Goal: Information Seeking & Learning: Learn about a topic

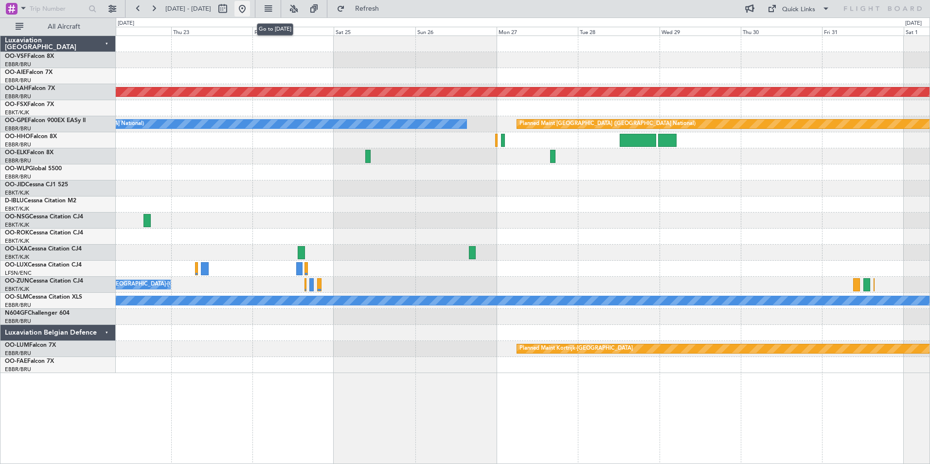
click at [250, 6] on button at bounding box center [243, 9] width 16 height 16
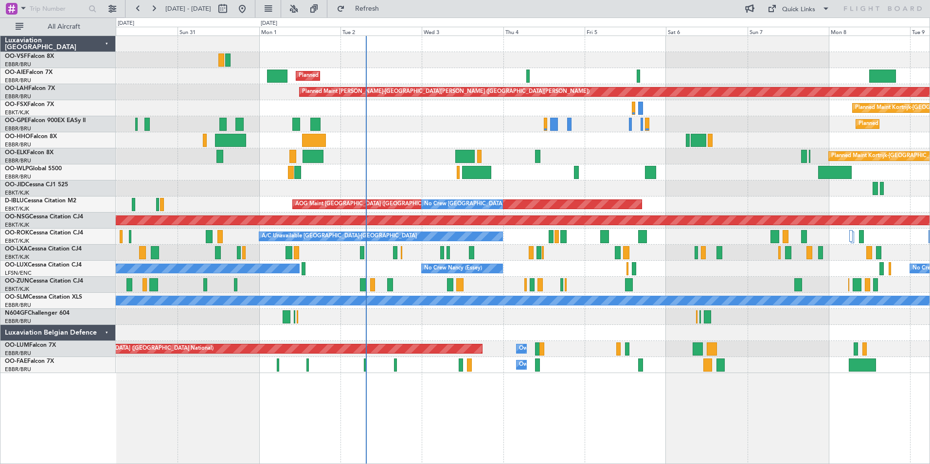
click at [462, 127] on div "Planned Maint Brussels (Brussels National) Planned Maint Brussels (Brussels Nat…" at bounding box center [523, 124] width 814 height 16
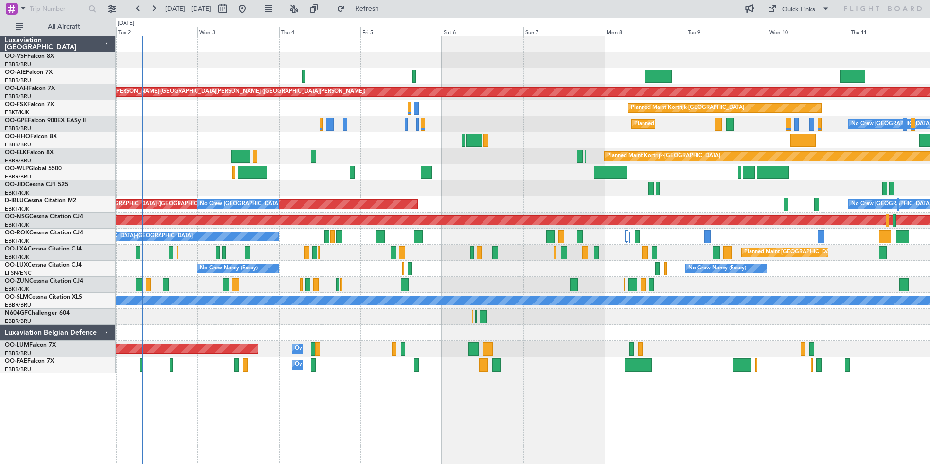
click at [258, 132] on div "Planned Maint Brussels (Brussels National) No Crew Brussels (Brussels National)" at bounding box center [523, 124] width 814 height 16
click at [260, 1] on button at bounding box center [268, 9] width 16 height 16
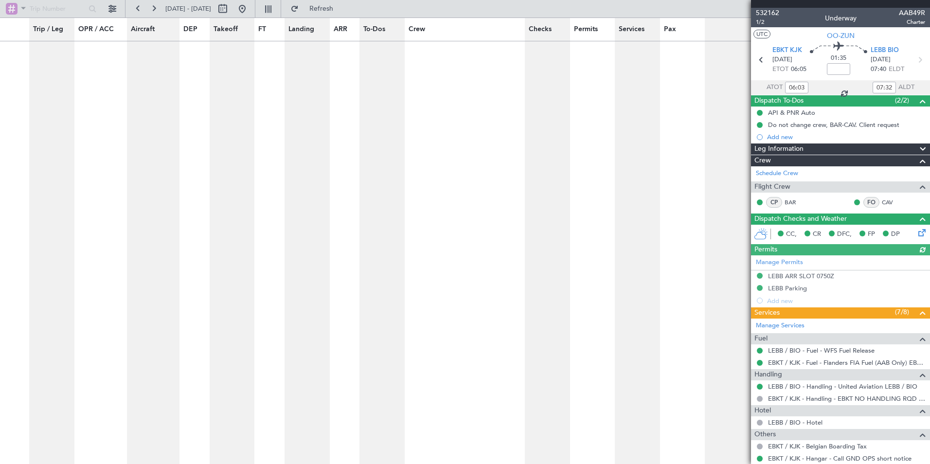
scroll to position [4523, 0]
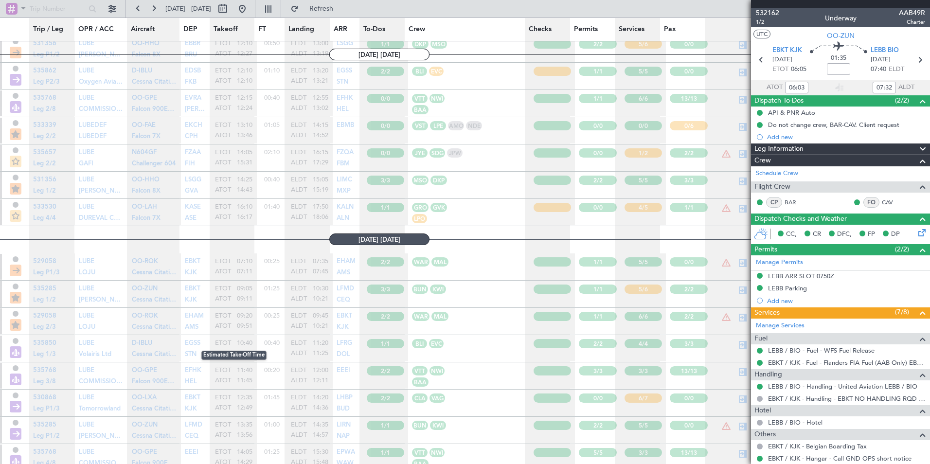
scroll to position [4327, 0]
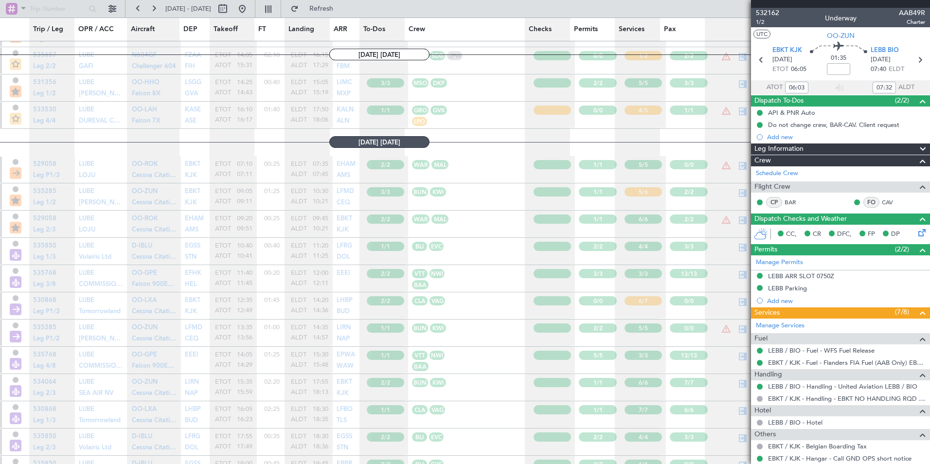
click at [877, 10] on div "532162 1/2 Underway AAB49R Charter" at bounding box center [840, 17] width 179 height 19
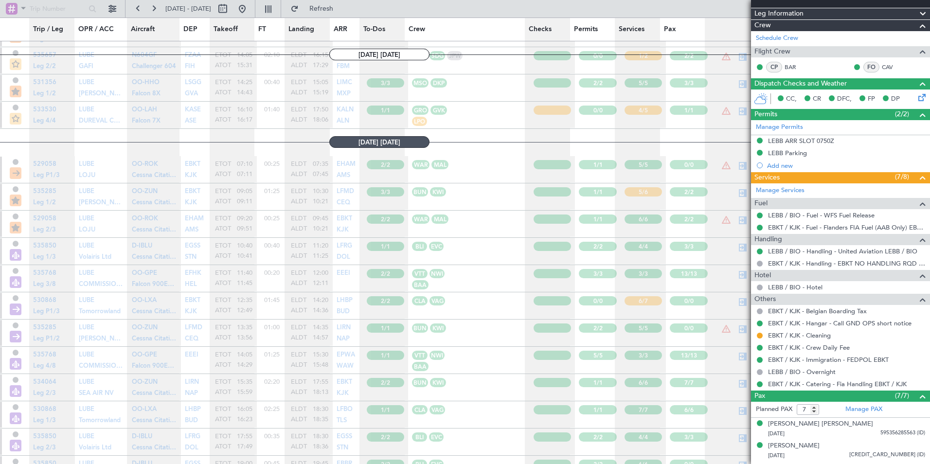
scroll to position [0, 0]
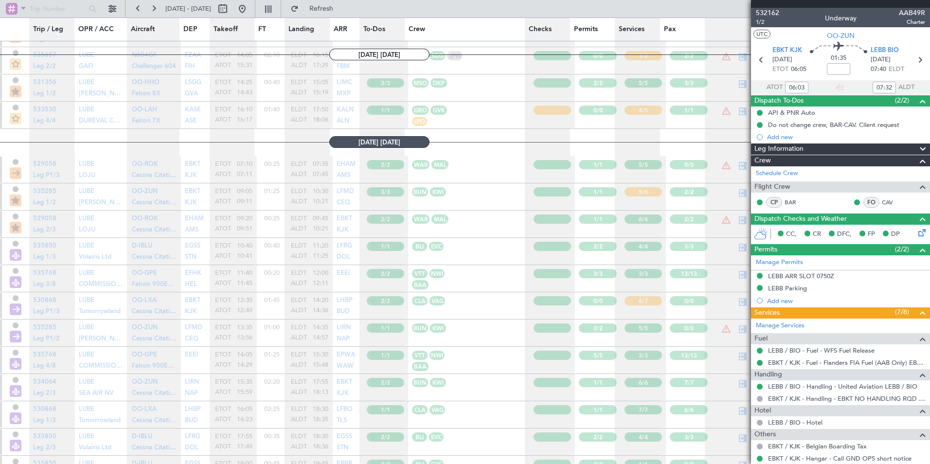
click at [800, 4] on div at bounding box center [840, 4] width 179 height 8
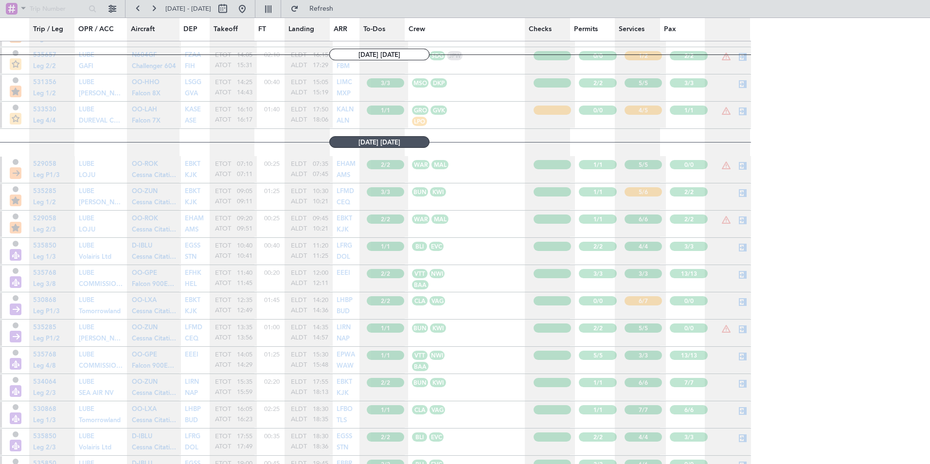
type input "0"
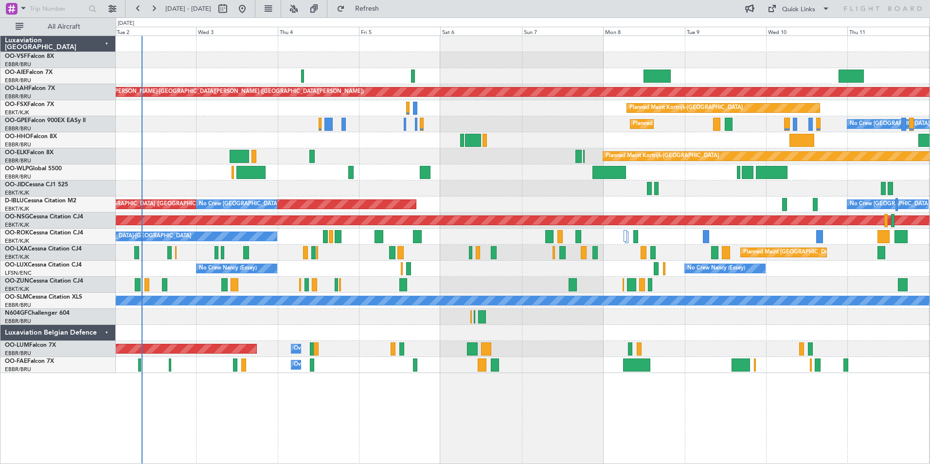
click at [465, 168] on div "Planned Maint [GEOGRAPHIC_DATA] ([GEOGRAPHIC_DATA]) Planned [GEOGRAPHIC_DATA][P…" at bounding box center [523, 204] width 814 height 337
click at [227, 126] on div "Planned Maint [GEOGRAPHIC_DATA] ([GEOGRAPHIC_DATA] National) No Crew [GEOGRAPHI…" at bounding box center [523, 124] width 814 height 16
click at [55, 122] on link "OO-GPE Falcon 900EX EASy II" at bounding box center [45, 121] width 81 height 6
click at [388, 8] on span "Refresh" at bounding box center [367, 8] width 41 height 7
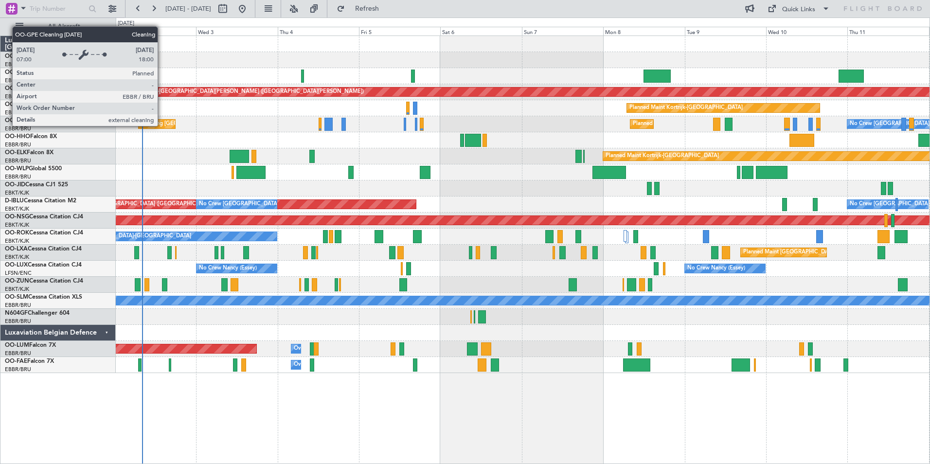
click at [162, 126] on div "Cleaning [GEOGRAPHIC_DATA] ([GEOGRAPHIC_DATA] National)" at bounding box center [222, 124] width 163 height 15
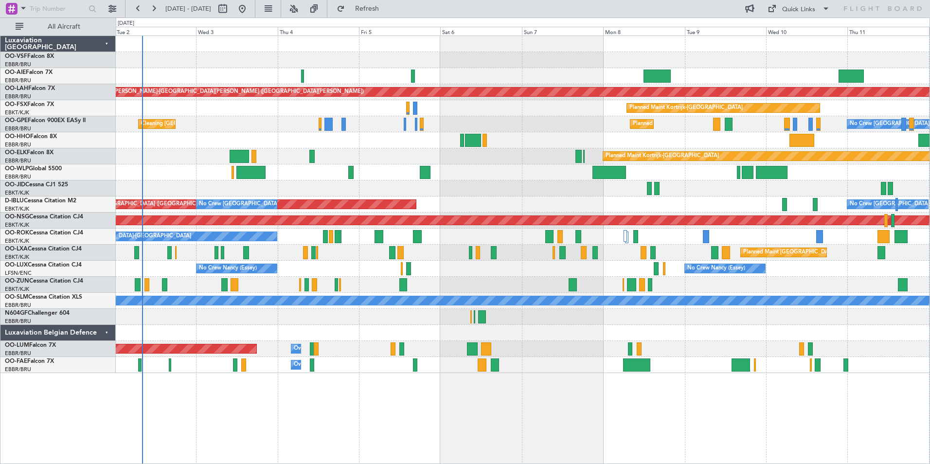
click at [181, 397] on div "Planned Maint [GEOGRAPHIC_DATA] ([GEOGRAPHIC_DATA]) Planned [GEOGRAPHIC_DATA][P…" at bounding box center [523, 250] width 815 height 429
click at [388, 8] on span "Refresh" at bounding box center [367, 8] width 41 height 7
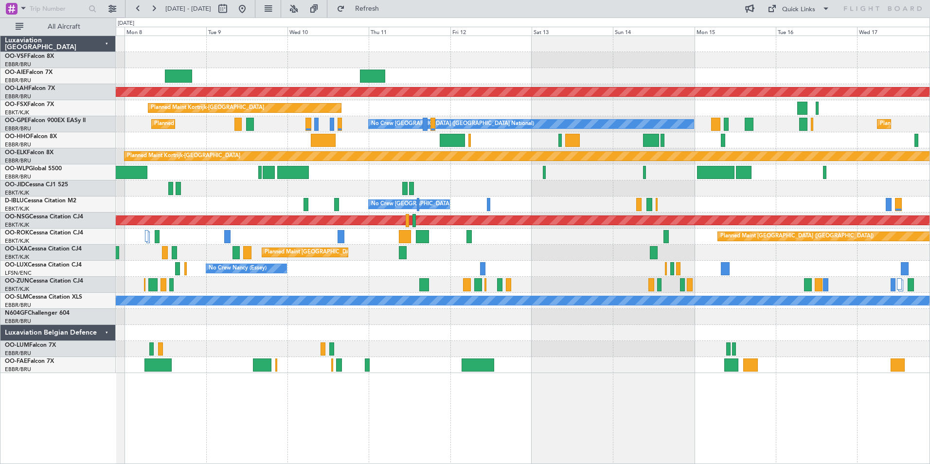
click at [269, 81] on div at bounding box center [523, 76] width 814 height 16
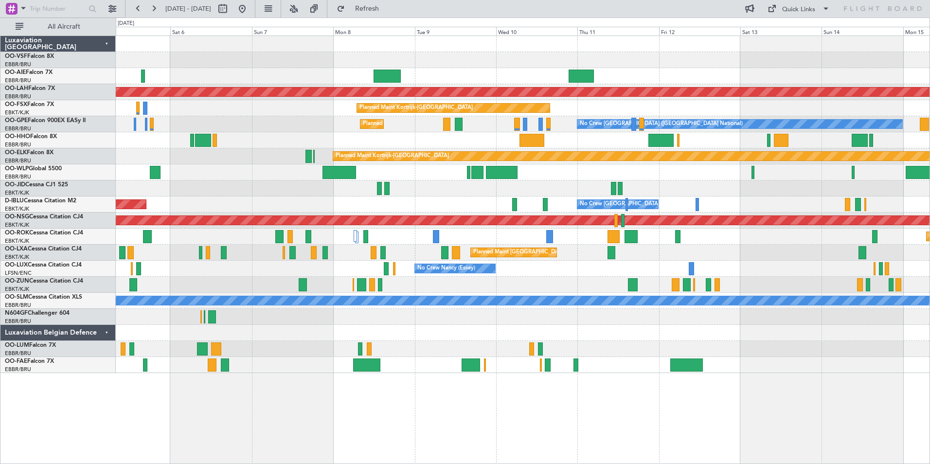
click at [738, 66] on div "Planned Maint [PERSON_NAME]-[GEOGRAPHIC_DATA][PERSON_NAME] ([GEOGRAPHIC_DATA][P…" at bounding box center [523, 204] width 814 height 337
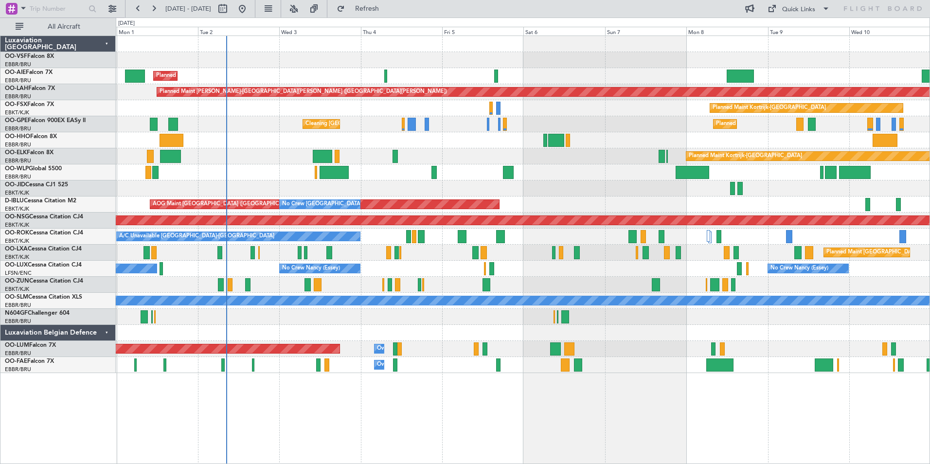
click at [560, 388] on div "Planned Maint [GEOGRAPHIC_DATA] ([GEOGRAPHIC_DATA]) Planned [GEOGRAPHIC_DATA][P…" at bounding box center [523, 250] width 815 height 429
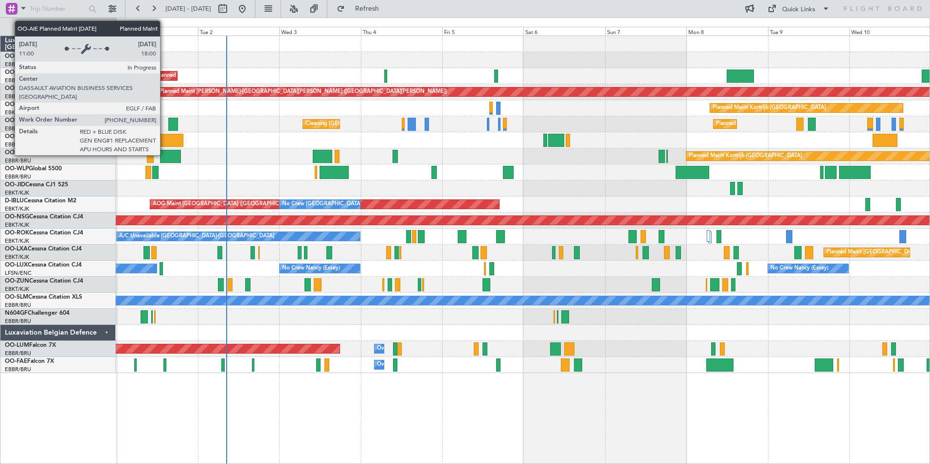
click at [164, 73] on div "Planned Maint [GEOGRAPHIC_DATA] ([GEOGRAPHIC_DATA])" at bounding box center [232, 76] width 153 height 15
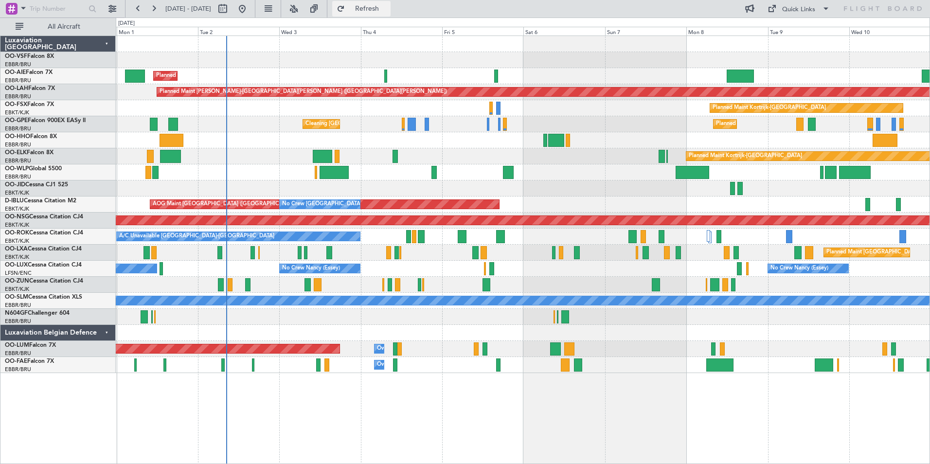
click at [388, 5] on span "Refresh" at bounding box center [367, 8] width 41 height 7
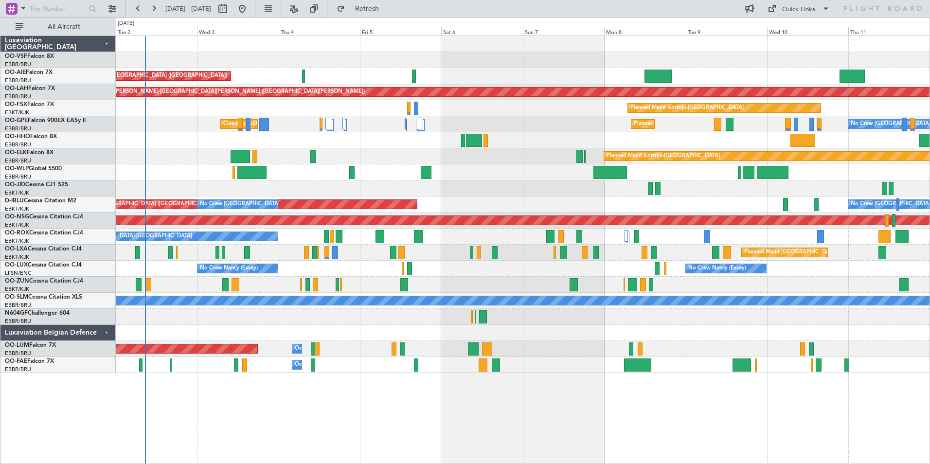
click at [519, 200] on div "Planned Maint [GEOGRAPHIC_DATA] ([GEOGRAPHIC_DATA]) Planned [GEOGRAPHIC_DATA][P…" at bounding box center [523, 204] width 814 height 337
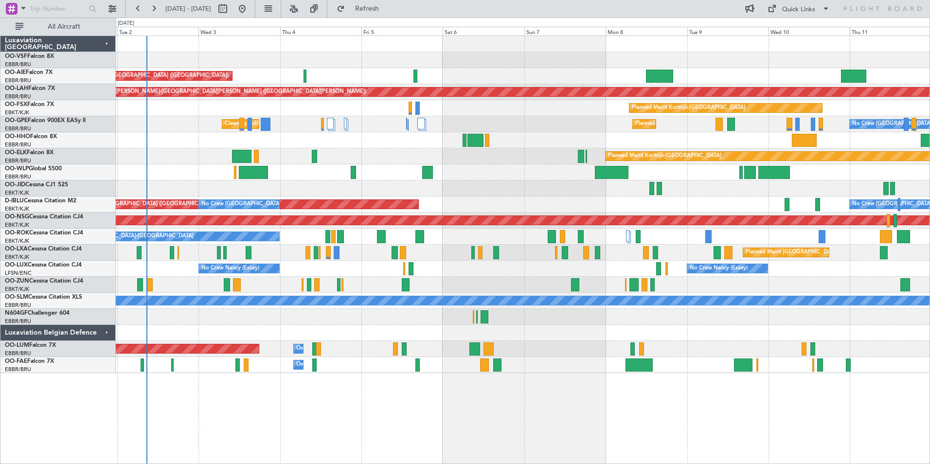
click at [183, 134] on div at bounding box center [523, 140] width 814 height 16
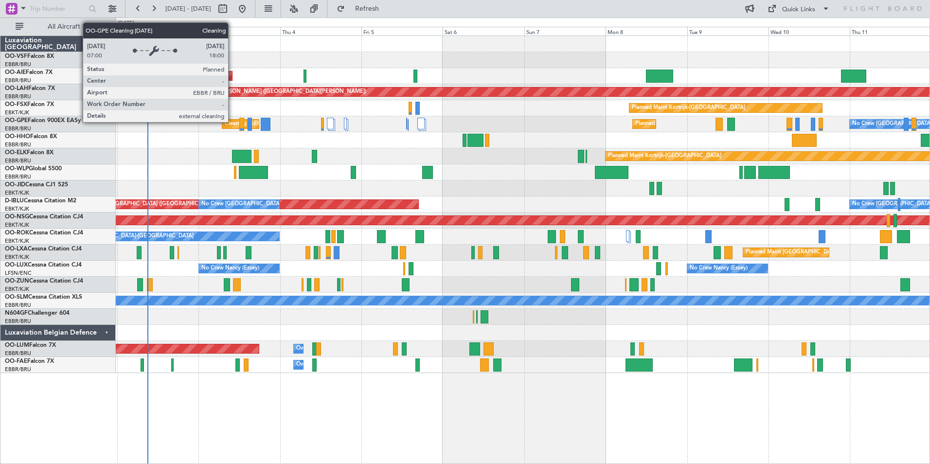
click at [233, 122] on div "Cleaning [GEOGRAPHIC_DATA] ([GEOGRAPHIC_DATA] National)" at bounding box center [306, 124] width 163 height 15
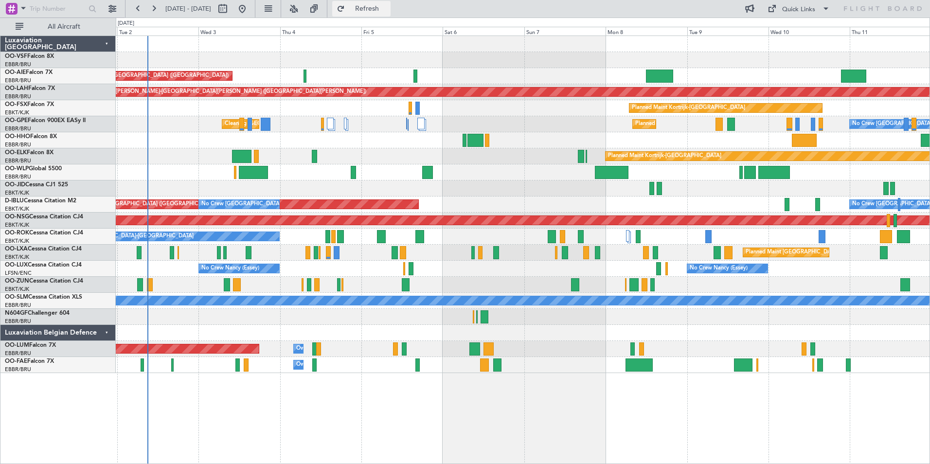
click at [388, 6] on span "Refresh" at bounding box center [367, 8] width 41 height 7
click at [141, 7] on button at bounding box center [138, 9] width 16 height 16
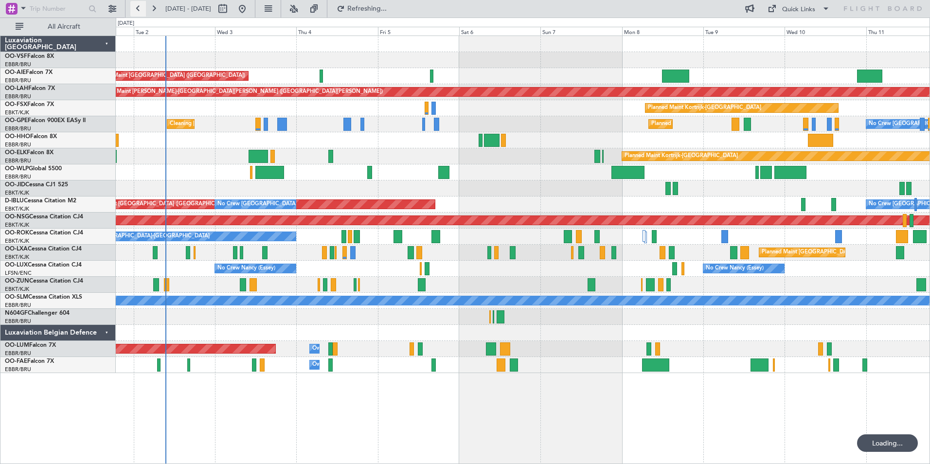
click at [141, 7] on button at bounding box center [138, 9] width 16 height 16
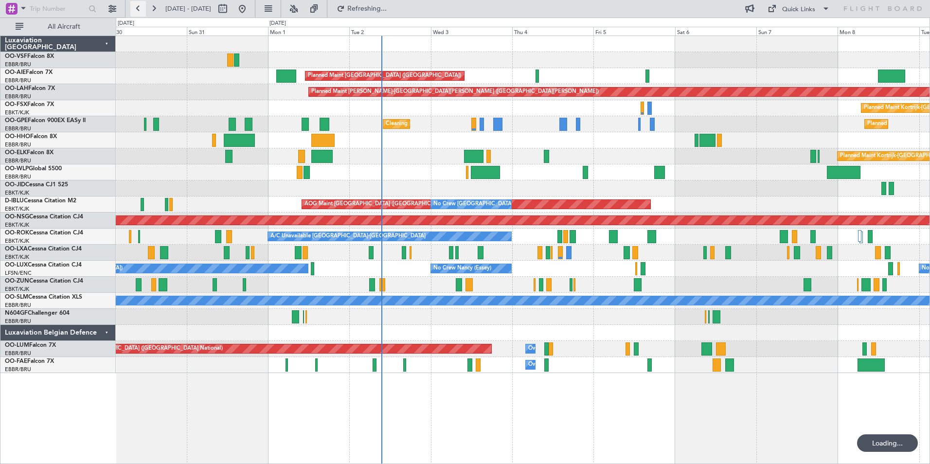
click at [141, 7] on button at bounding box center [138, 9] width 16 height 16
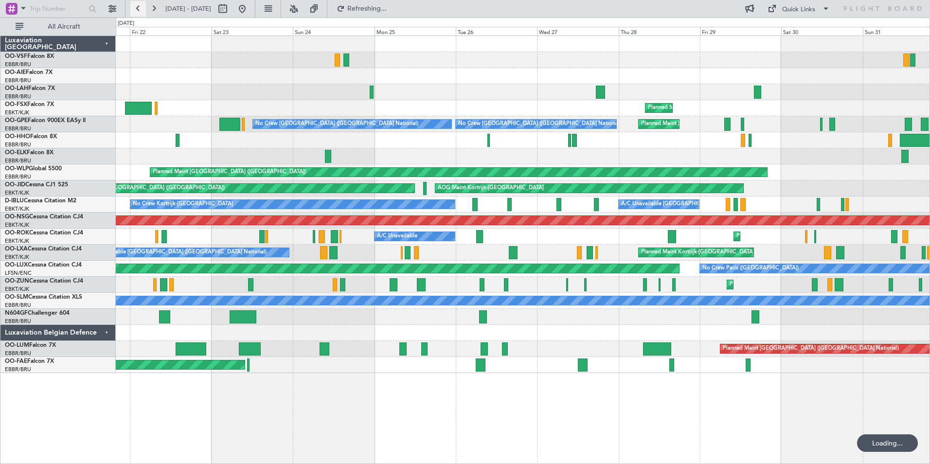
click at [141, 7] on button at bounding box center [138, 9] width 16 height 16
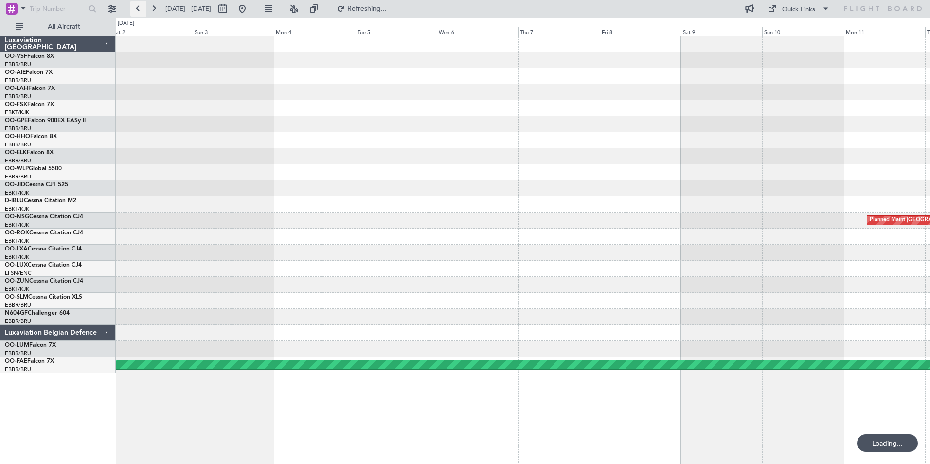
click at [141, 7] on button at bounding box center [138, 9] width 16 height 16
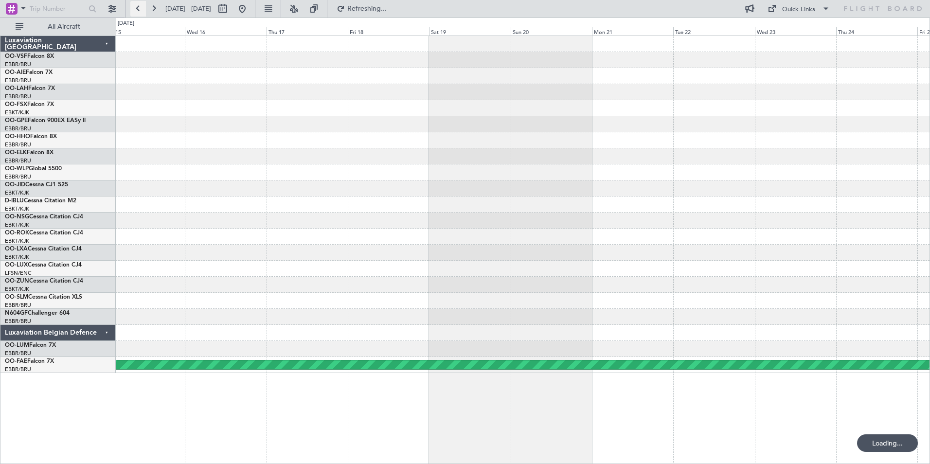
click at [141, 7] on button at bounding box center [138, 9] width 16 height 16
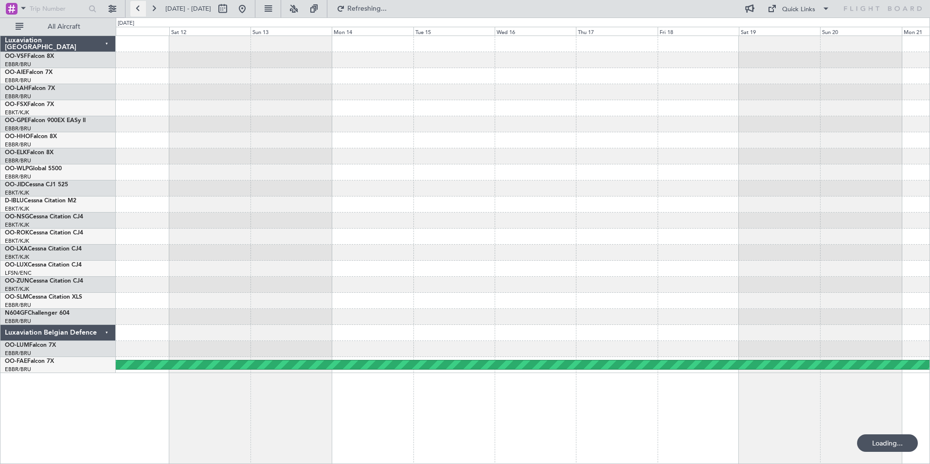
click at [141, 7] on button at bounding box center [138, 9] width 16 height 16
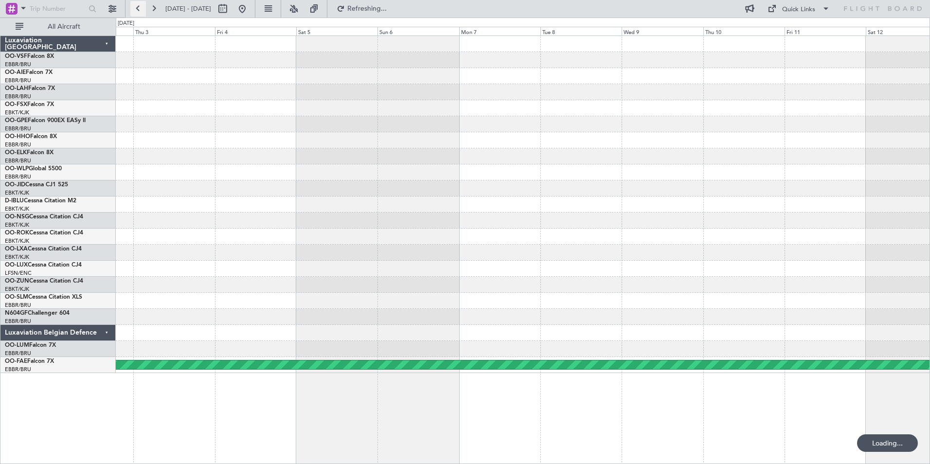
click at [141, 7] on button at bounding box center [138, 9] width 16 height 16
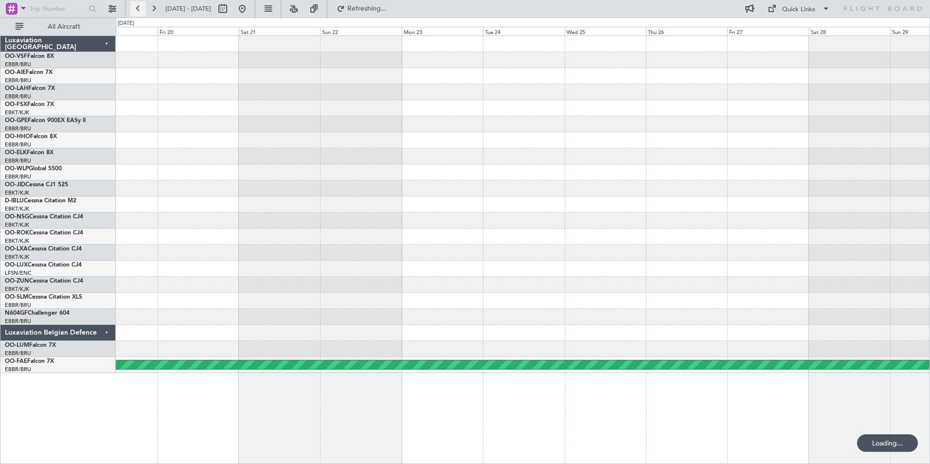
click at [141, 7] on button at bounding box center [138, 9] width 16 height 16
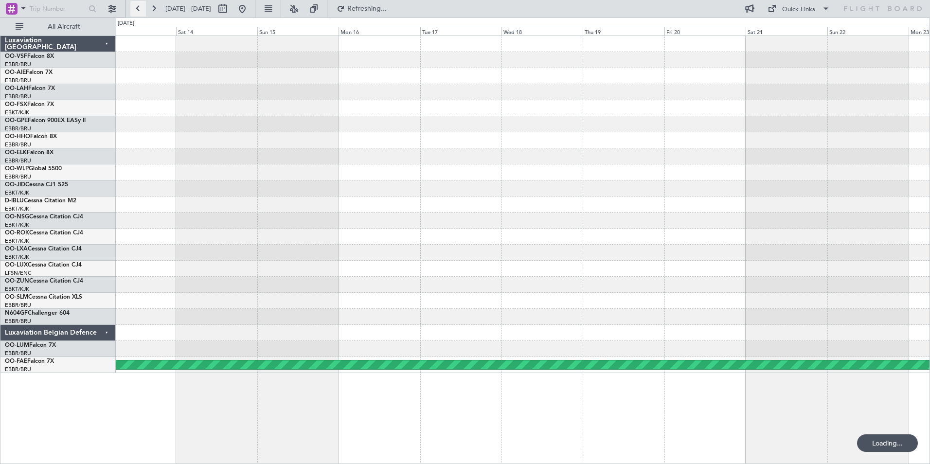
click at [141, 7] on button at bounding box center [138, 9] width 16 height 16
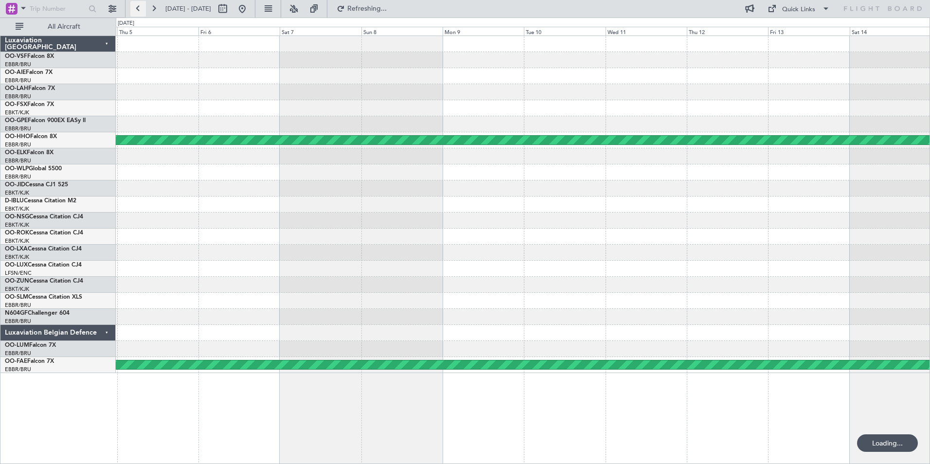
click at [141, 7] on button at bounding box center [138, 9] width 16 height 16
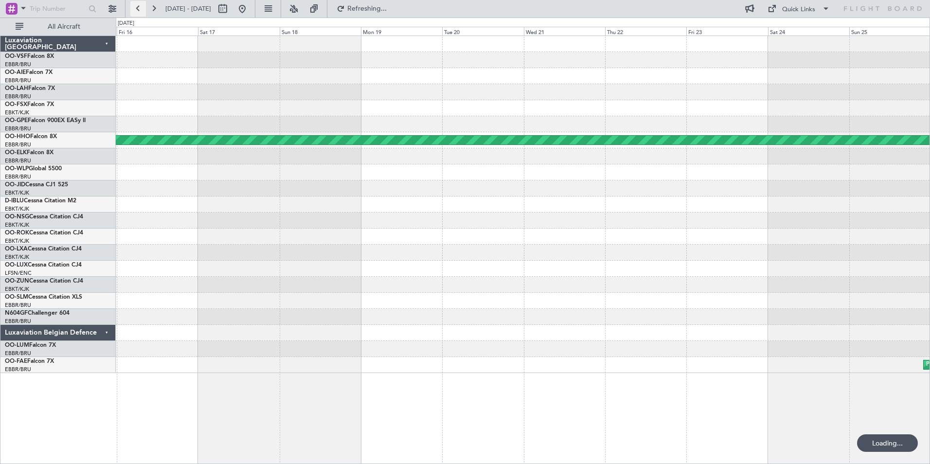
click at [141, 7] on button at bounding box center [138, 9] width 16 height 16
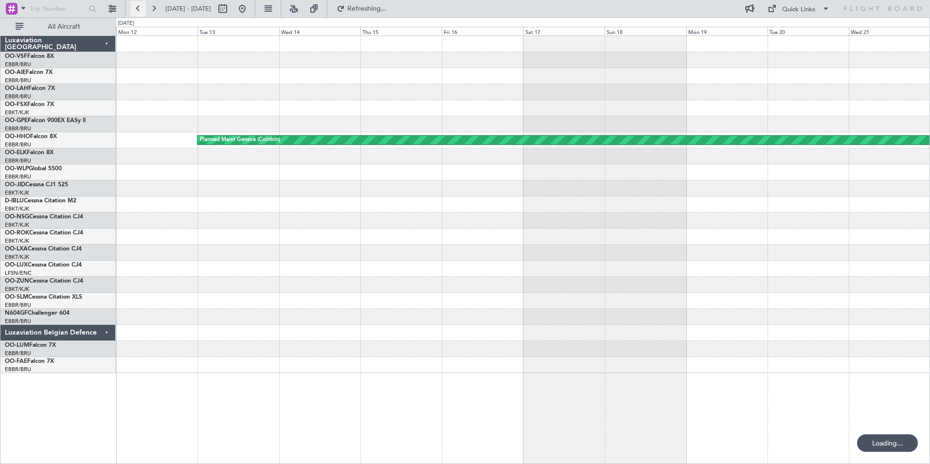
click at [141, 7] on button at bounding box center [138, 9] width 16 height 16
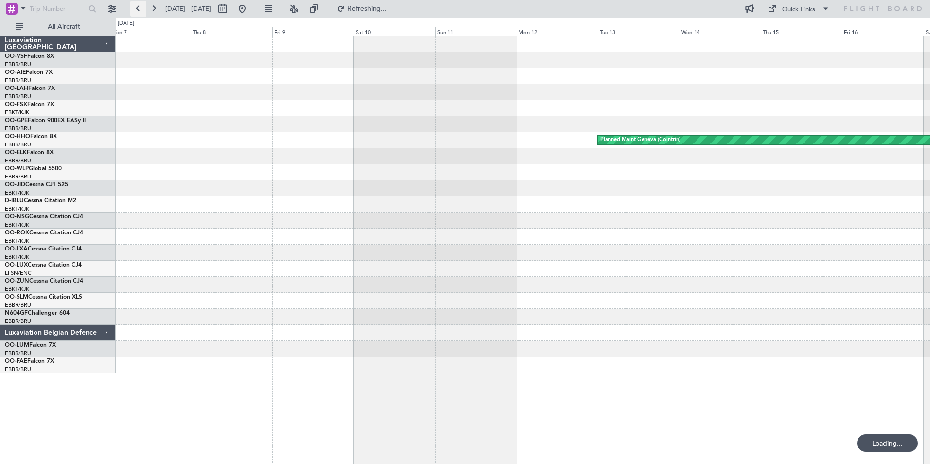
click at [141, 7] on button at bounding box center [138, 9] width 16 height 16
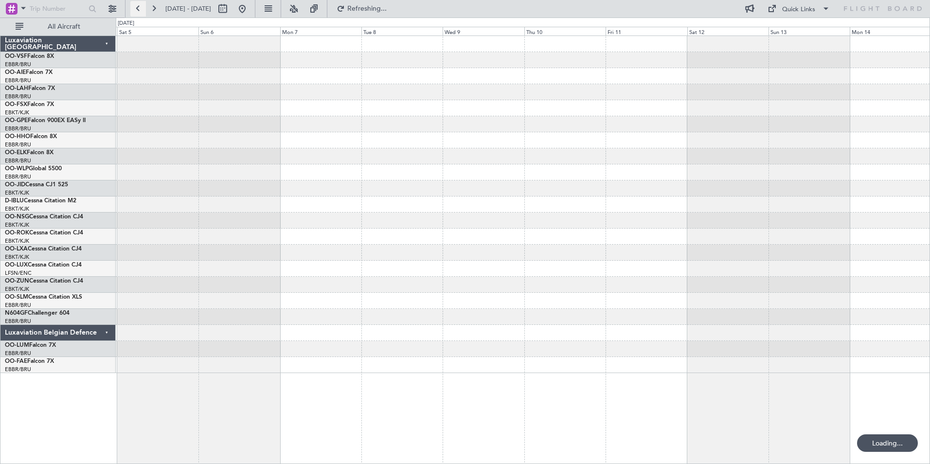
click at [141, 7] on button at bounding box center [138, 9] width 16 height 16
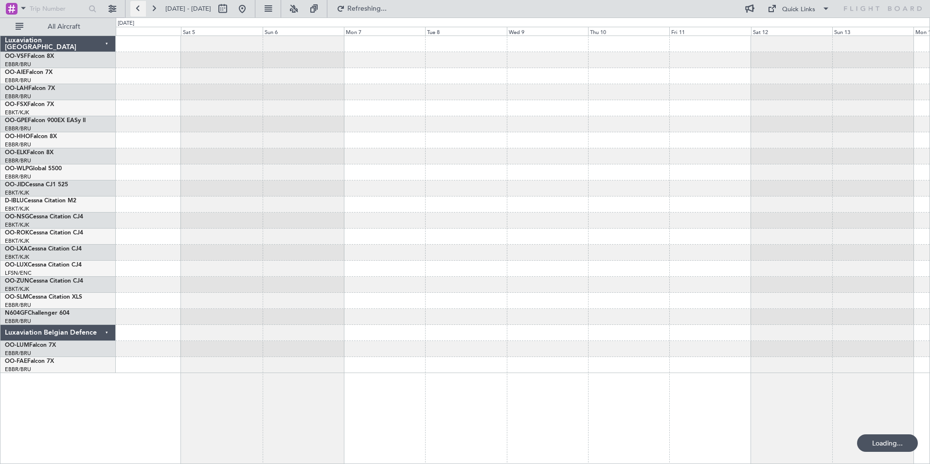
click at [141, 7] on button at bounding box center [138, 9] width 16 height 16
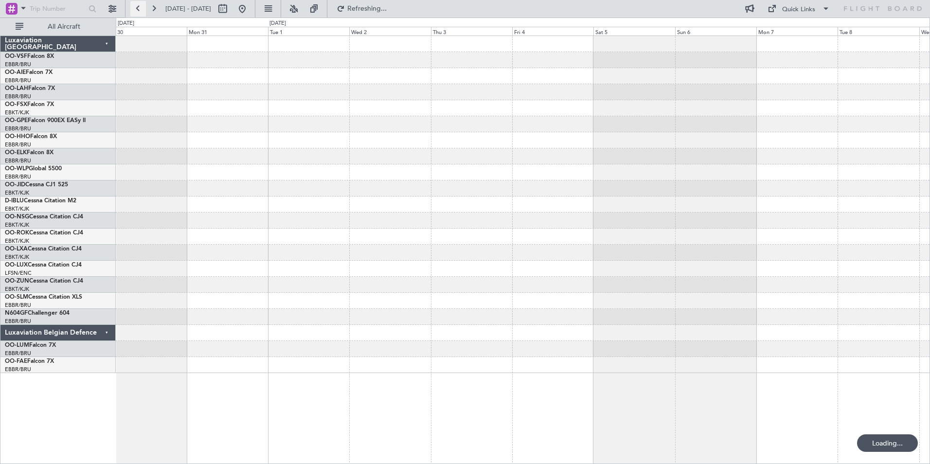
click at [141, 7] on button at bounding box center [138, 9] width 16 height 16
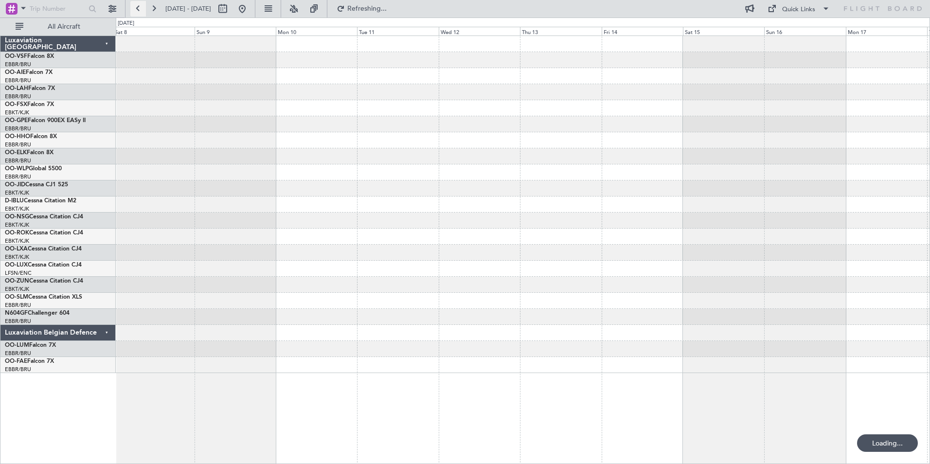
click at [141, 7] on button at bounding box center [138, 9] width 16 height 16
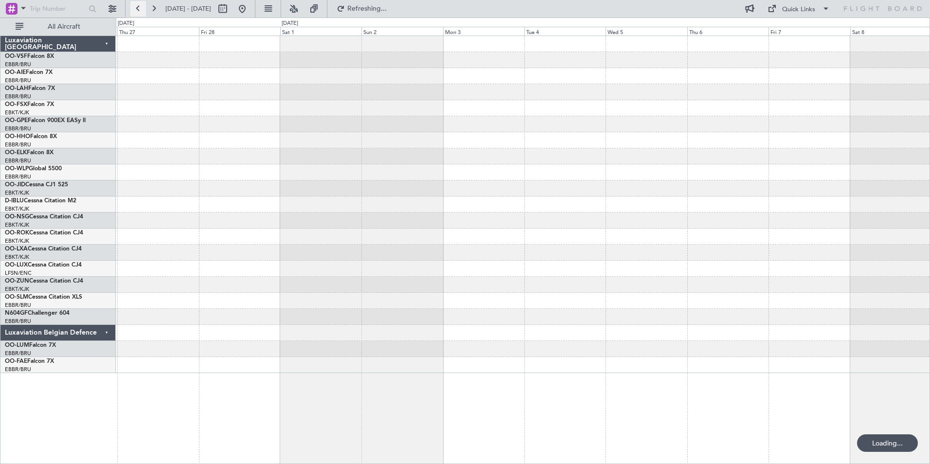
click at [141, 7] on button at bounding box center [138, 9] width 16 height 16
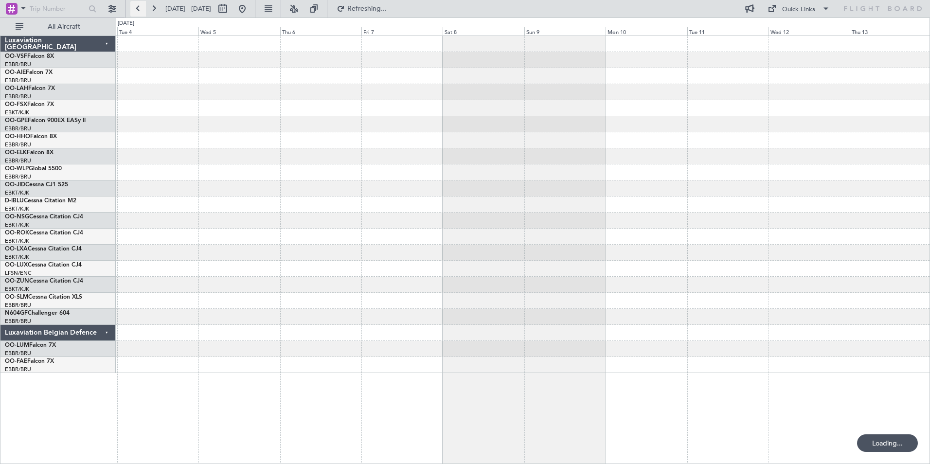
click at [141, 7] on button at bounding box center [138, 9] width 16 height 16
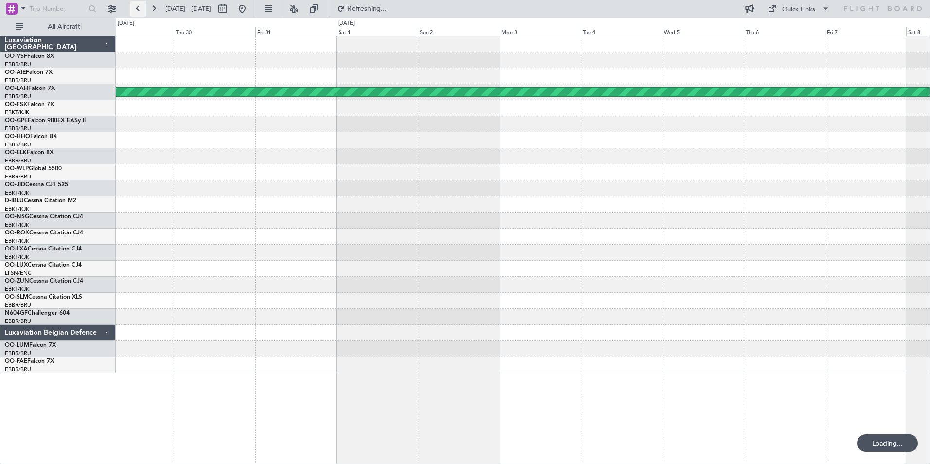
click at [141, 7] on button at bounding box center [138, 9] width 16 height 16
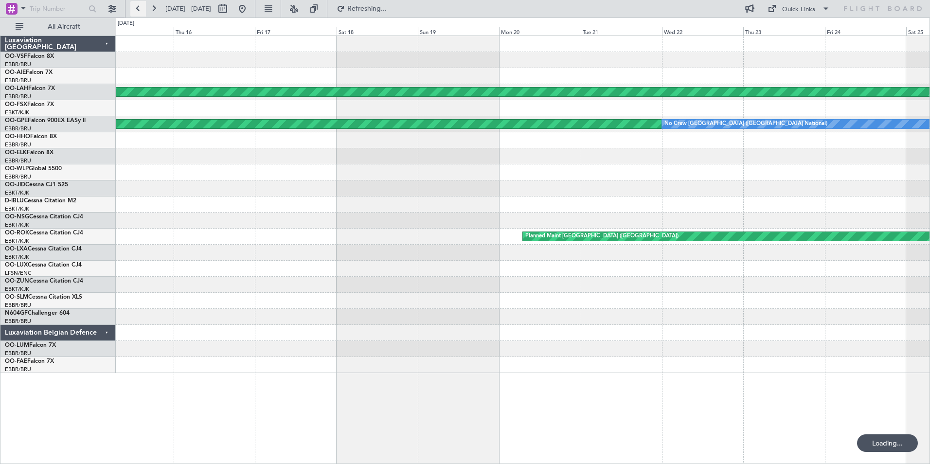
click at [141, 7] on button at bounding box center [138, 9] width 16 height 16
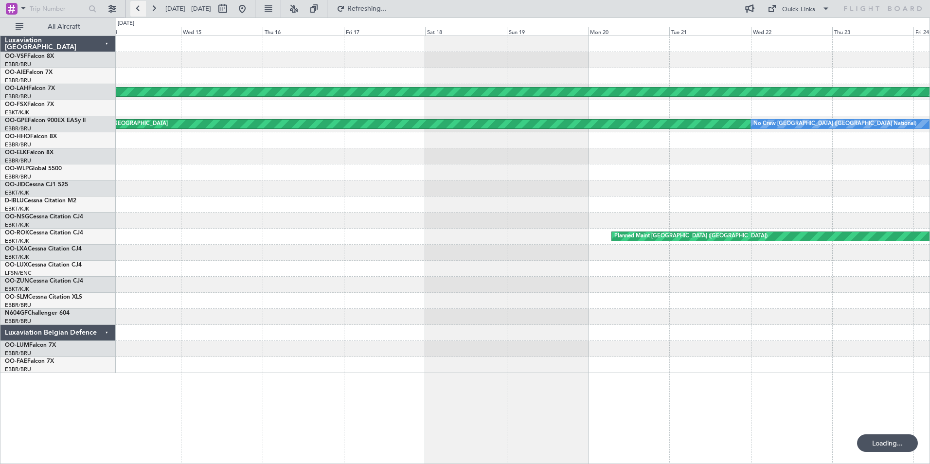
click at [141, 7] on button at bounding box center [138, 9] width 16 height 16
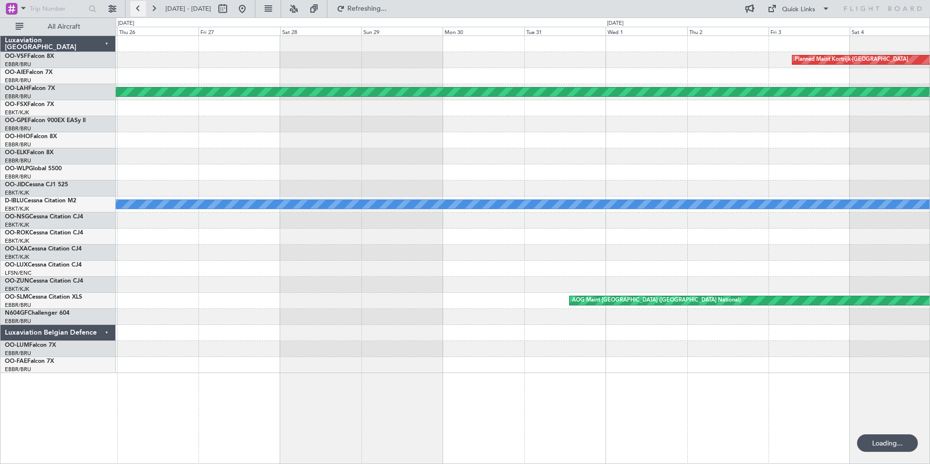
click at [141, 7] on button at bounding box center [138, 9] width 16 height 16
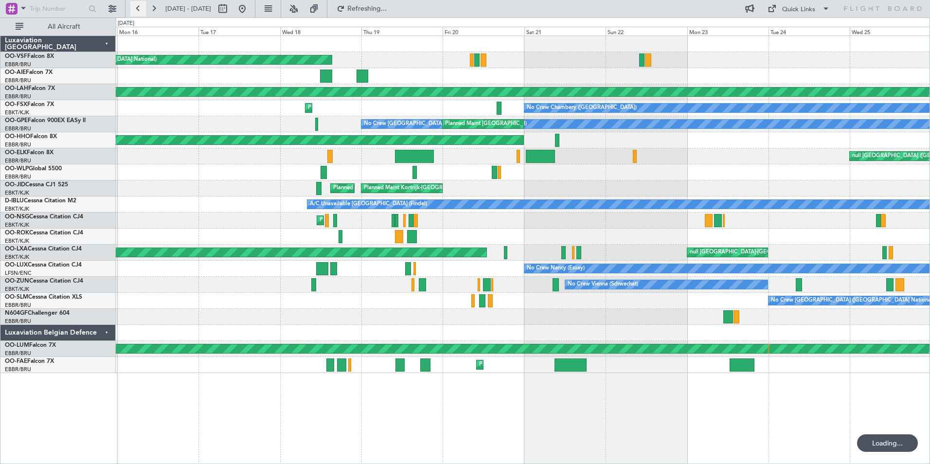
click at [141, 7] on button at bounding box center [138, 9] width 16 height 16
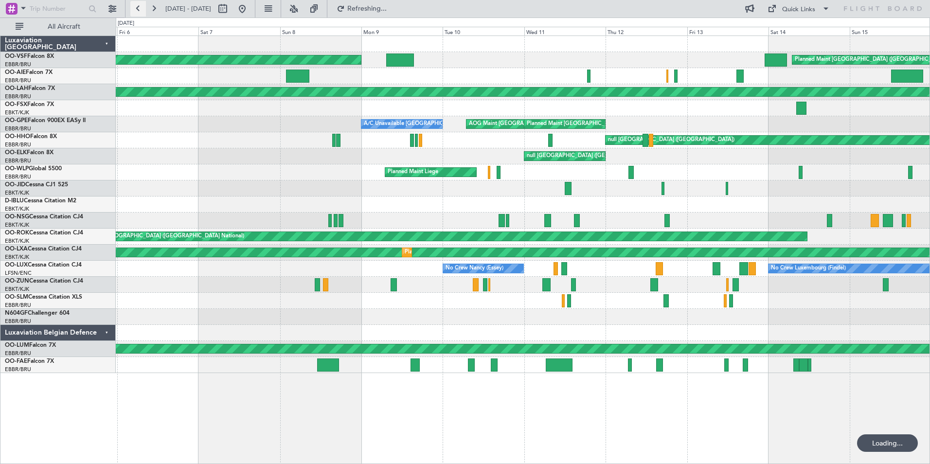
click at [141, 7] on button at bounding box center [138, 9] width 16 height 16
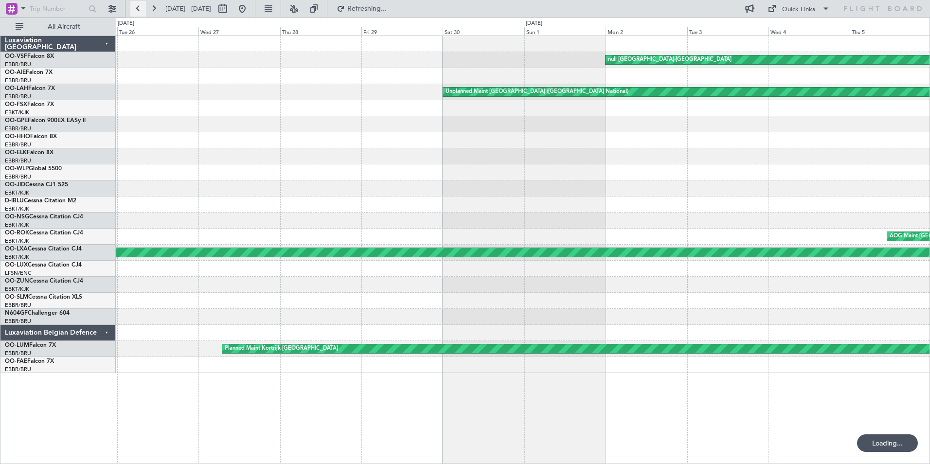
click at [141, 7] on button at bounding box center [138, 9] width 16 height 16
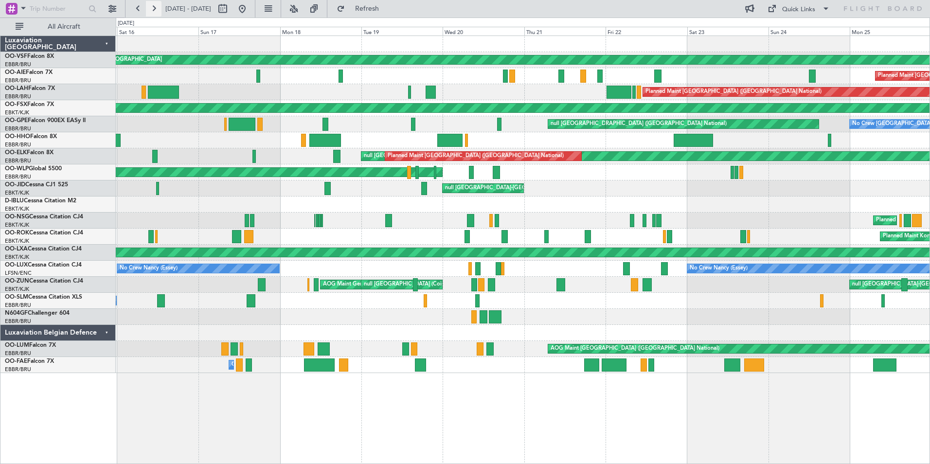
click at [156, 7] on button at bounding box center [154, 9] width 16 height 16
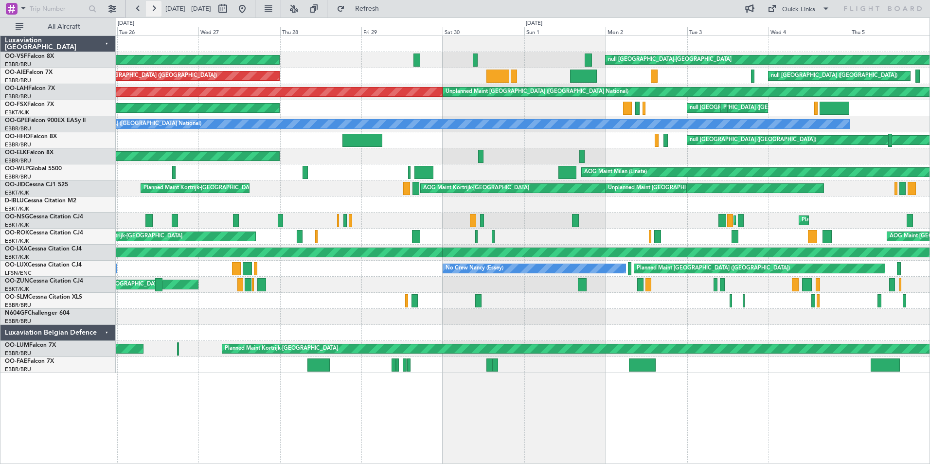
click at [155, 7] on button at bounding box center [154, 9] width 16 height 16
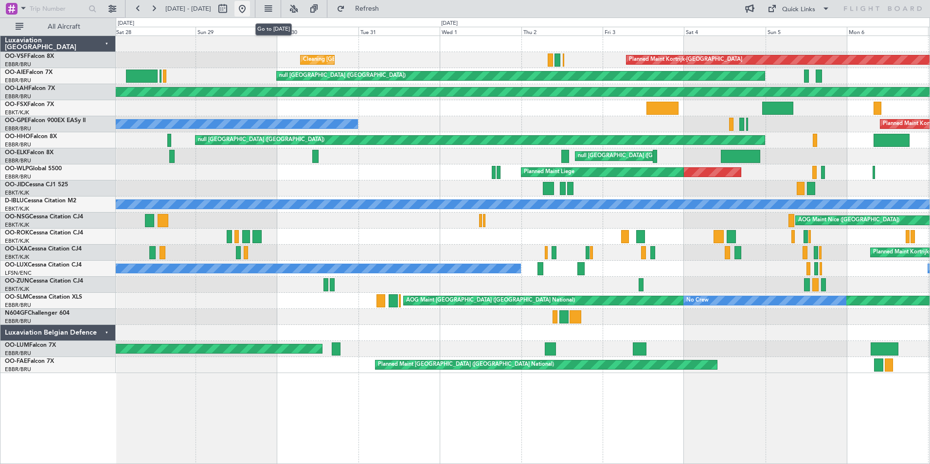
click at [250, 8] on button at bounding box center [243, 9] width 16 height 16
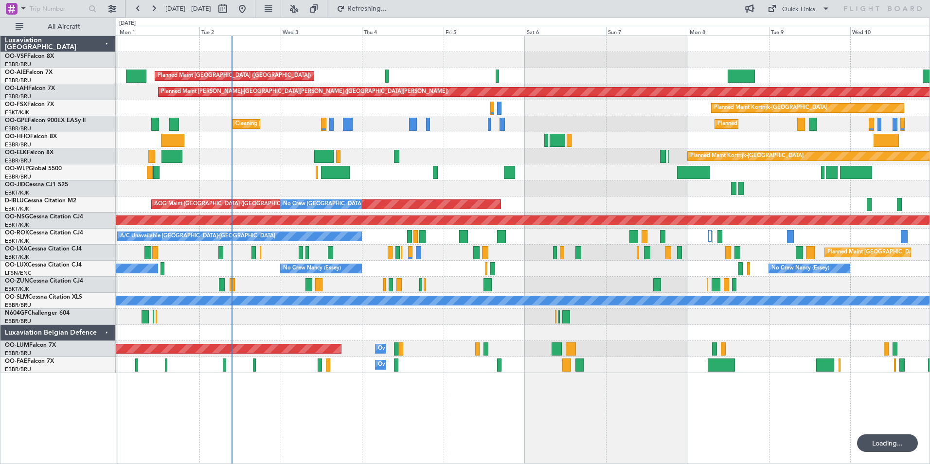
click at [396, 135] on div at bounding box center [523, 140] width 814 height 16
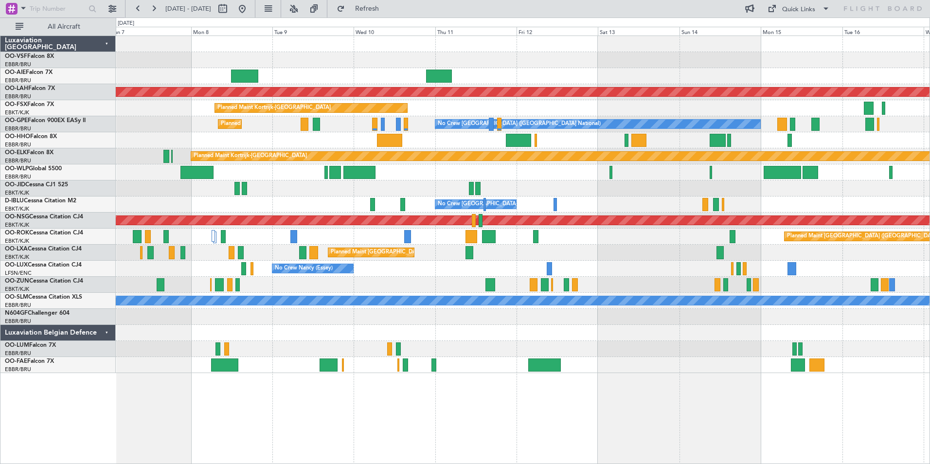
click at [387, 266] on div "No Crew Nancy (Essey)" at bounding box center [523, 269] width 814 height 16
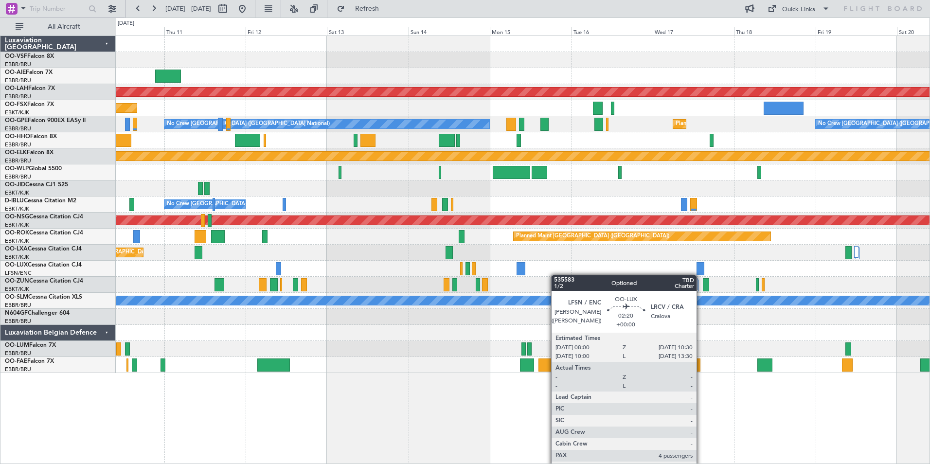
click at [521, 275] on div "No Crew Nancy (Essey)" at bounding box center [523, 269] width 814 height 16
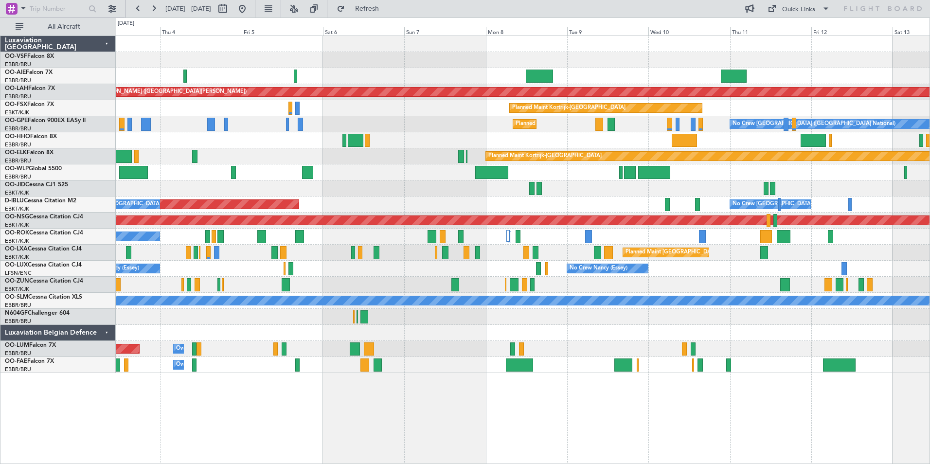
click at [930, 265] on html "10 Sep 2025 - 20 Sep 2025 Refresh Quick Links All Aircraft Planned Maint London…" at bounding box center [465, 232] width 930 height 464
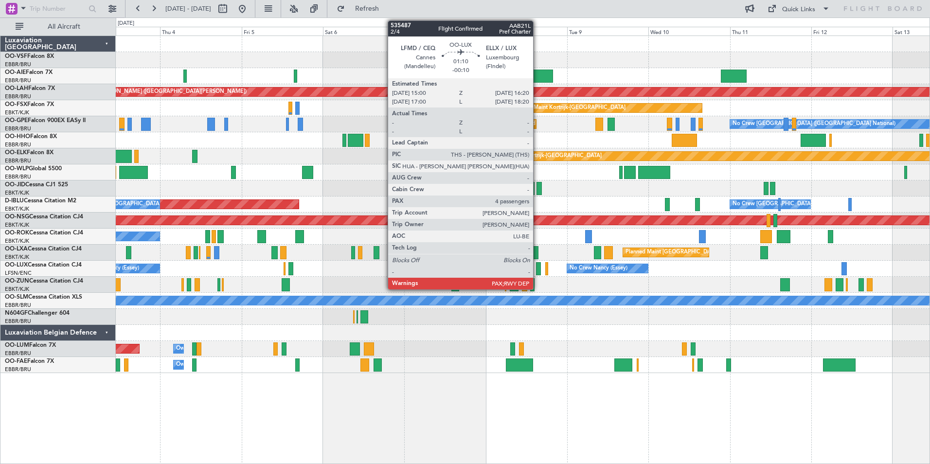
click at [538, 267] on div at bounding box center [538, 268] width 5 height 13
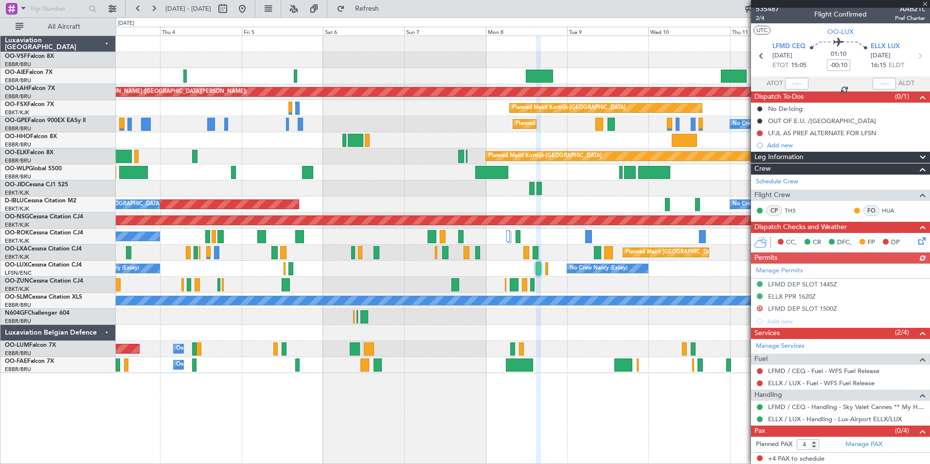
scroll to position [5, 0]
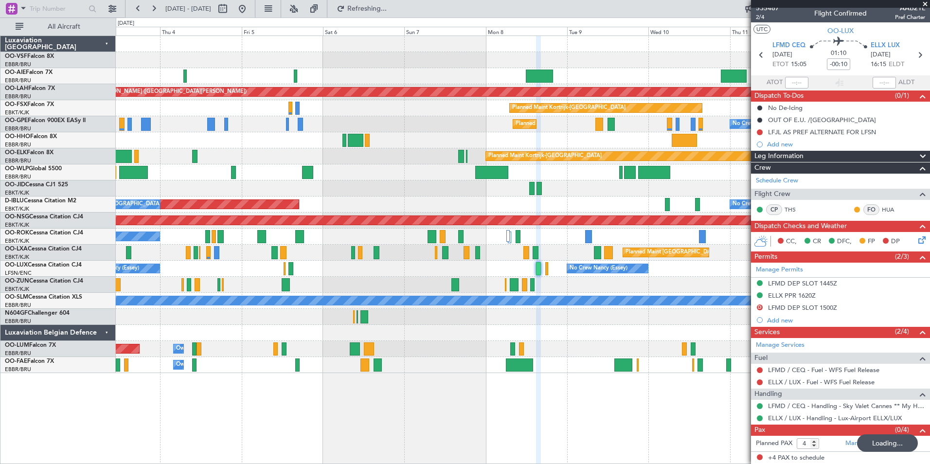
click at [925, 3] on span at bounding box center [926, 4] width 10 height 9
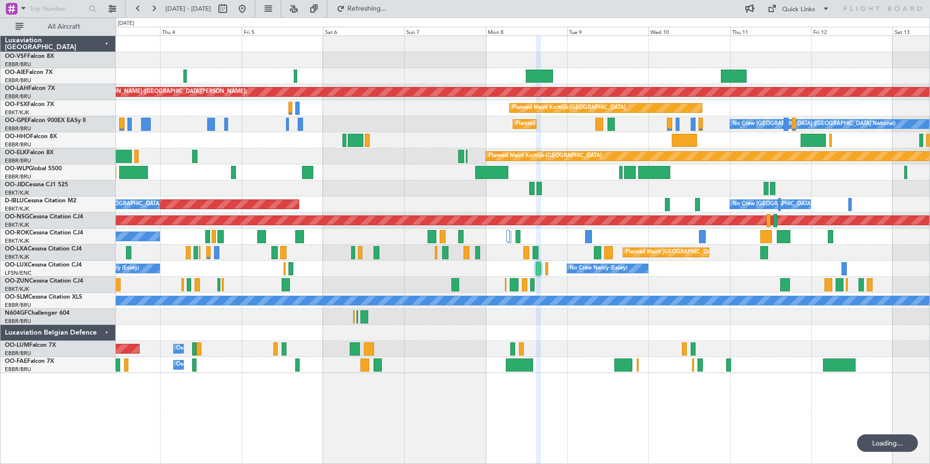
type input "0"
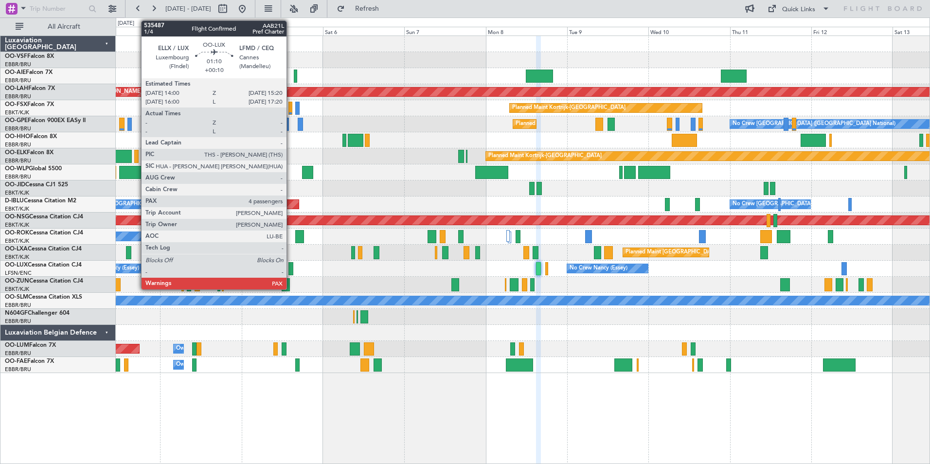
click at [291, 267] on div at bounding box center [291, 268] width 5 height 13
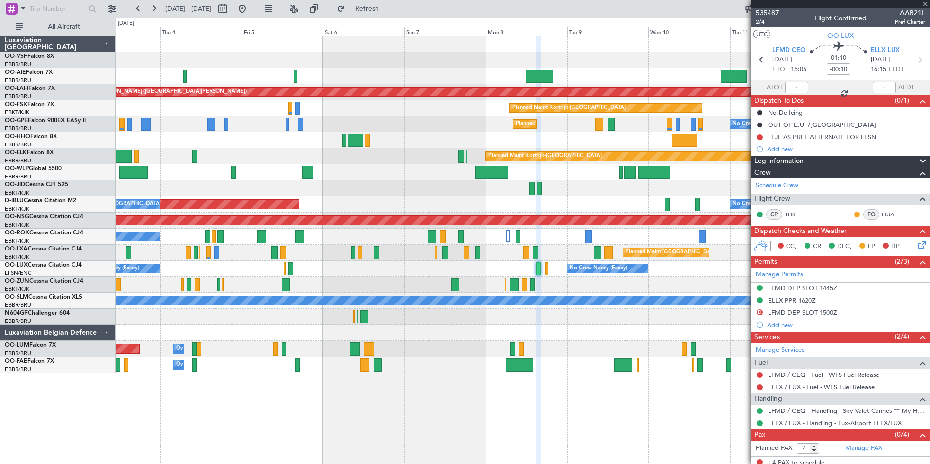
type input "+00:10"
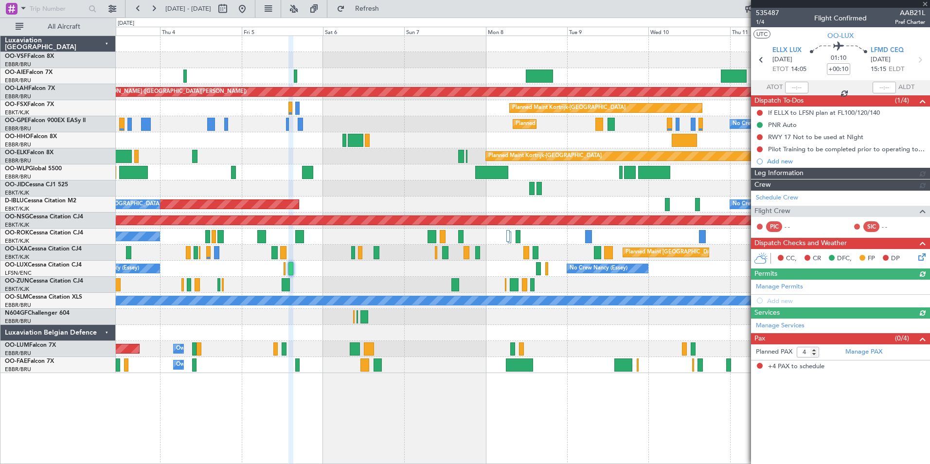
click at [925, 3] on div at bounding box center [840, 4] width 179 height 8
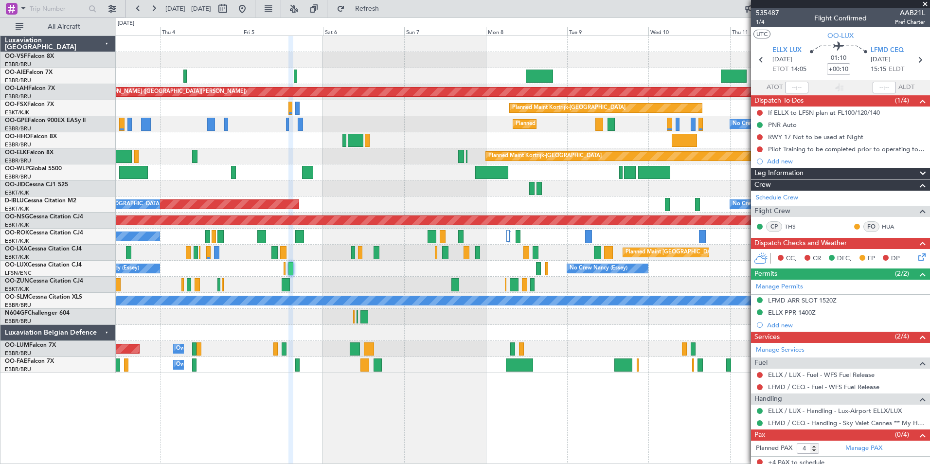
click at [925, 3] on span at bounding box center [926, 4] width 10 height 9
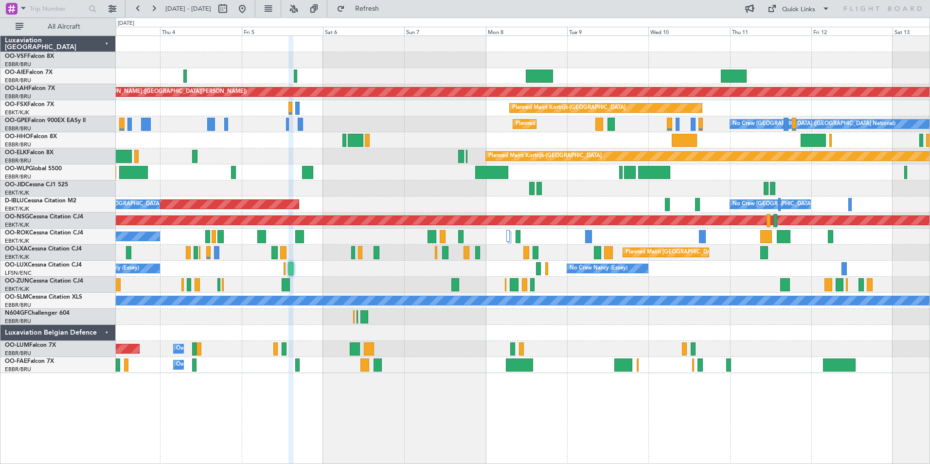
type input "0"
click at [138, 6] on button at bounding box center [138, 9] width 16 height 16
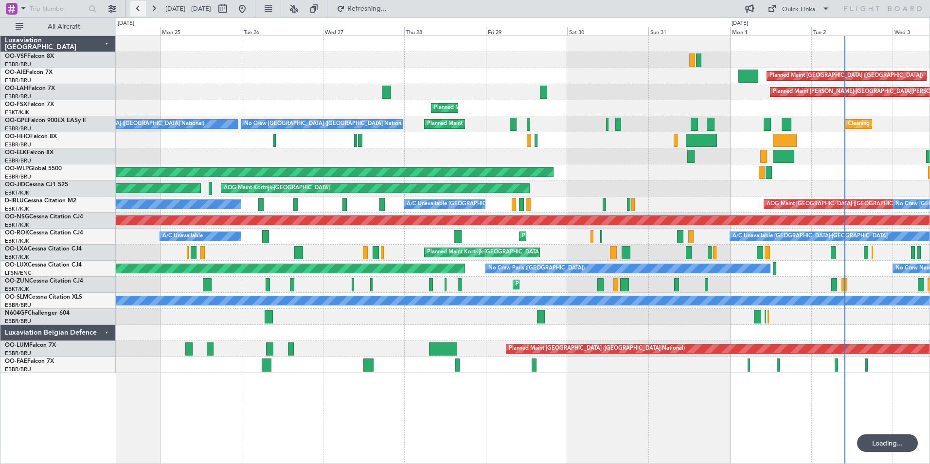
click at [138, 6] on button at bounding box center [138, 9] width 16 height 16
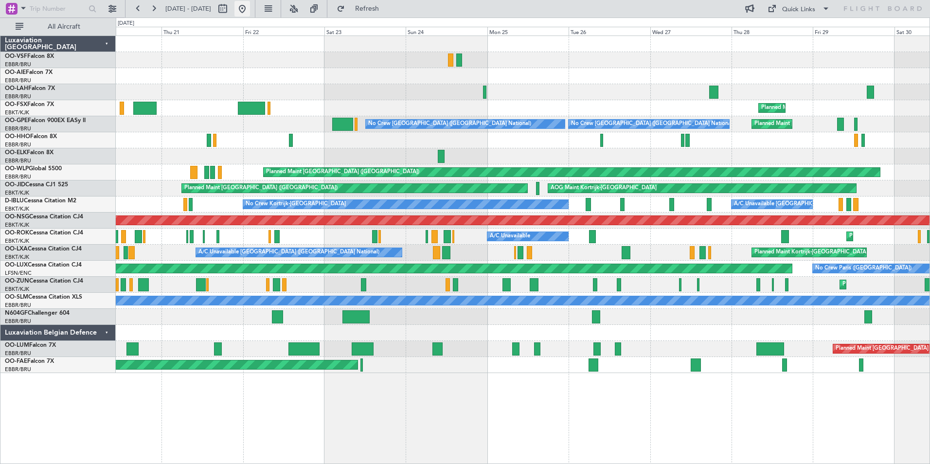
click at [250, 8] on button at bounding box center [243, 9] width 16 height 16
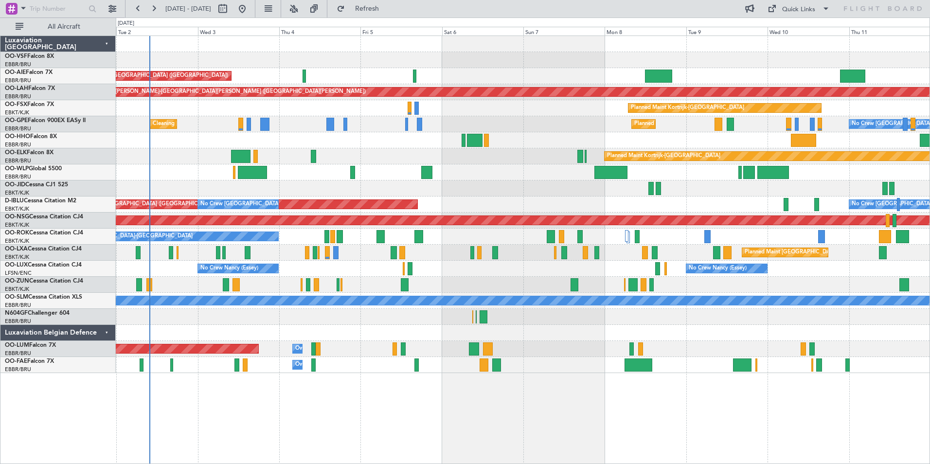
click at [386, 193] on div at bounding box center [523, 189] width 814 height 16
